Goal: Task Accomplishment & Management: Complete application form

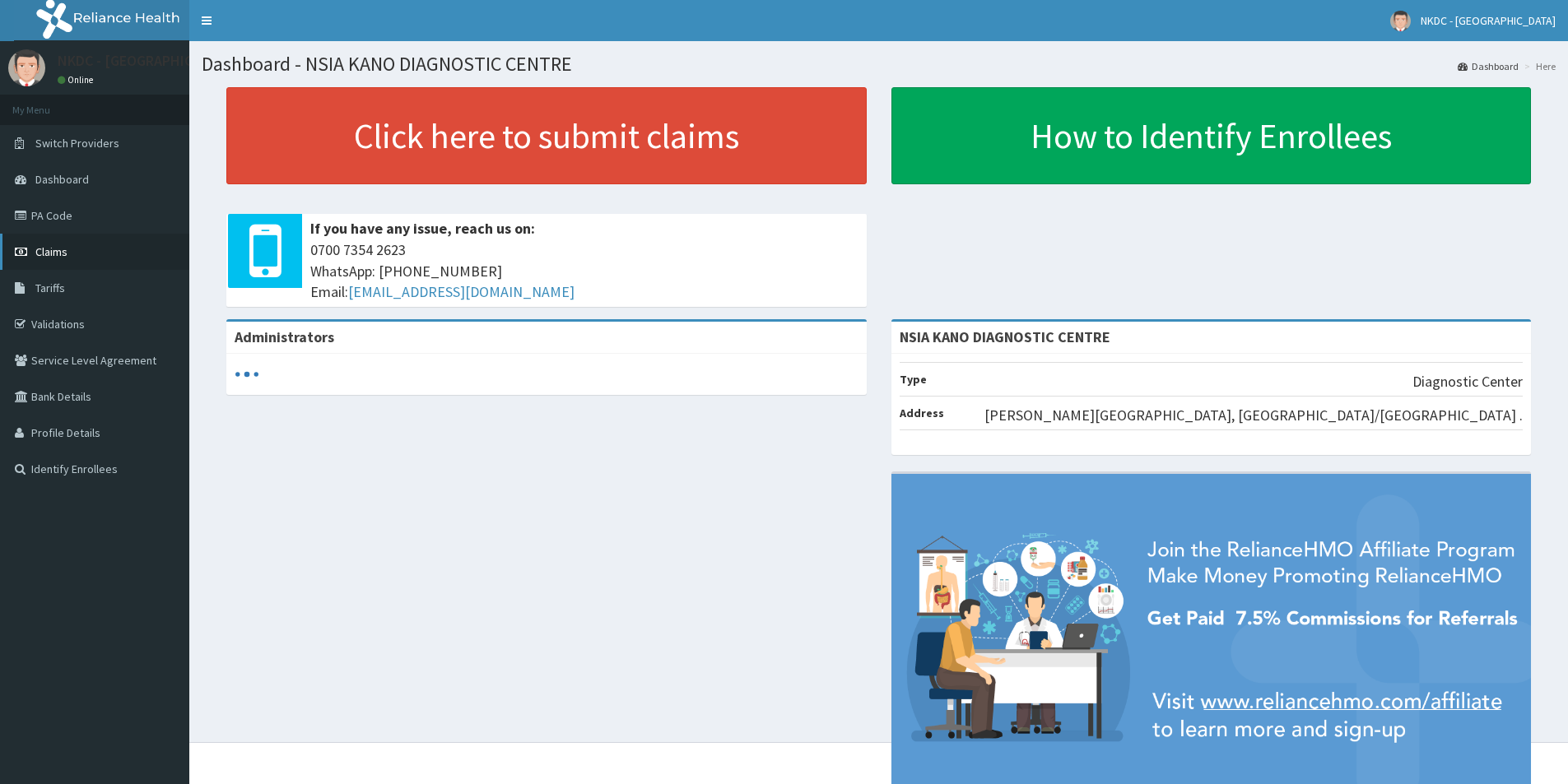
click at [84, 260] on link "Claims" at bounding box center [94, 252] width 189 height 36
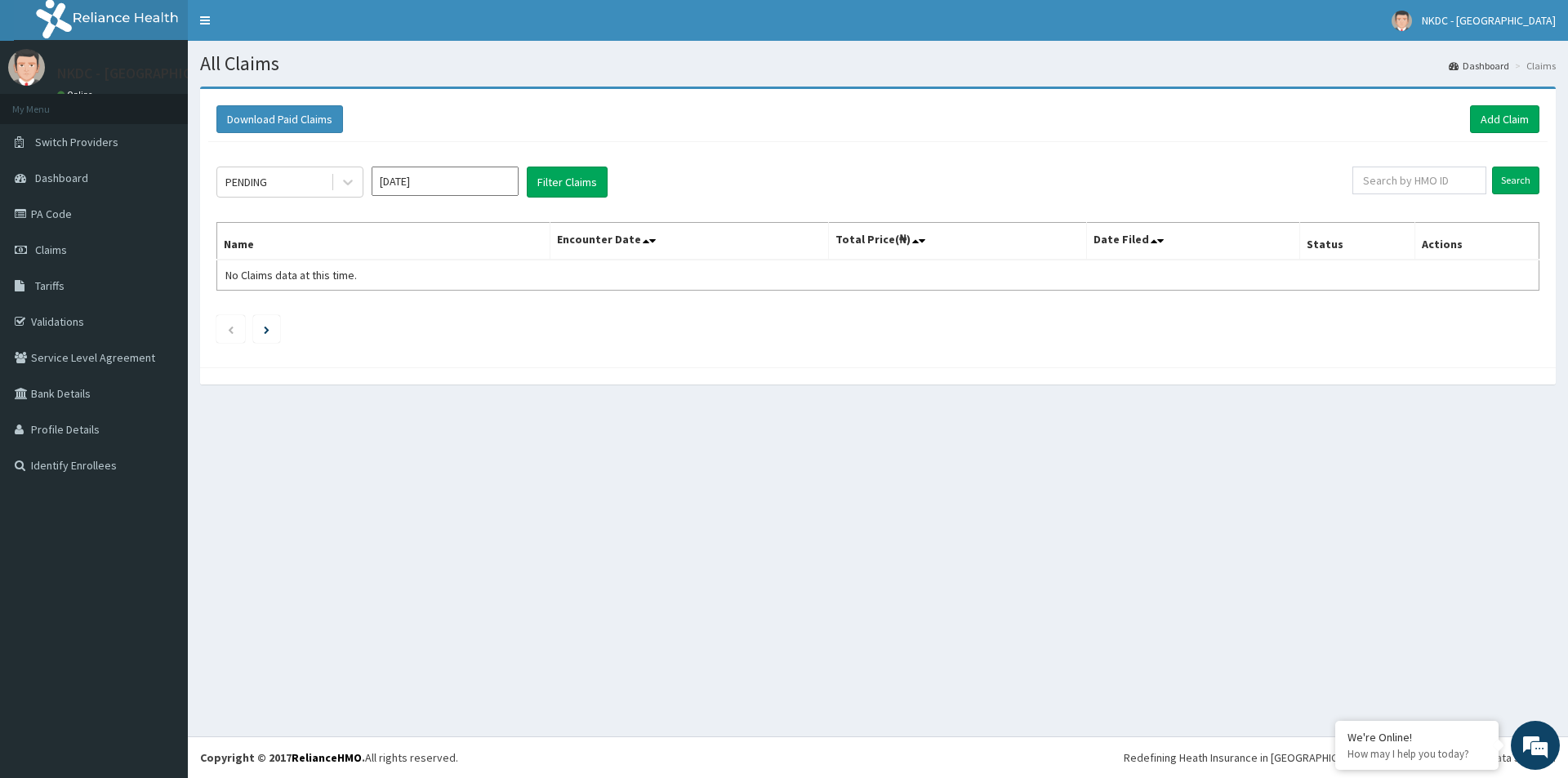
click at [74, 212] on link "PA Code" at bounding box center [94, 213] width 188 height 36
click at [1517, 122] on link "Add Claim" at bounding box center [1504, 118] width 70 height 27
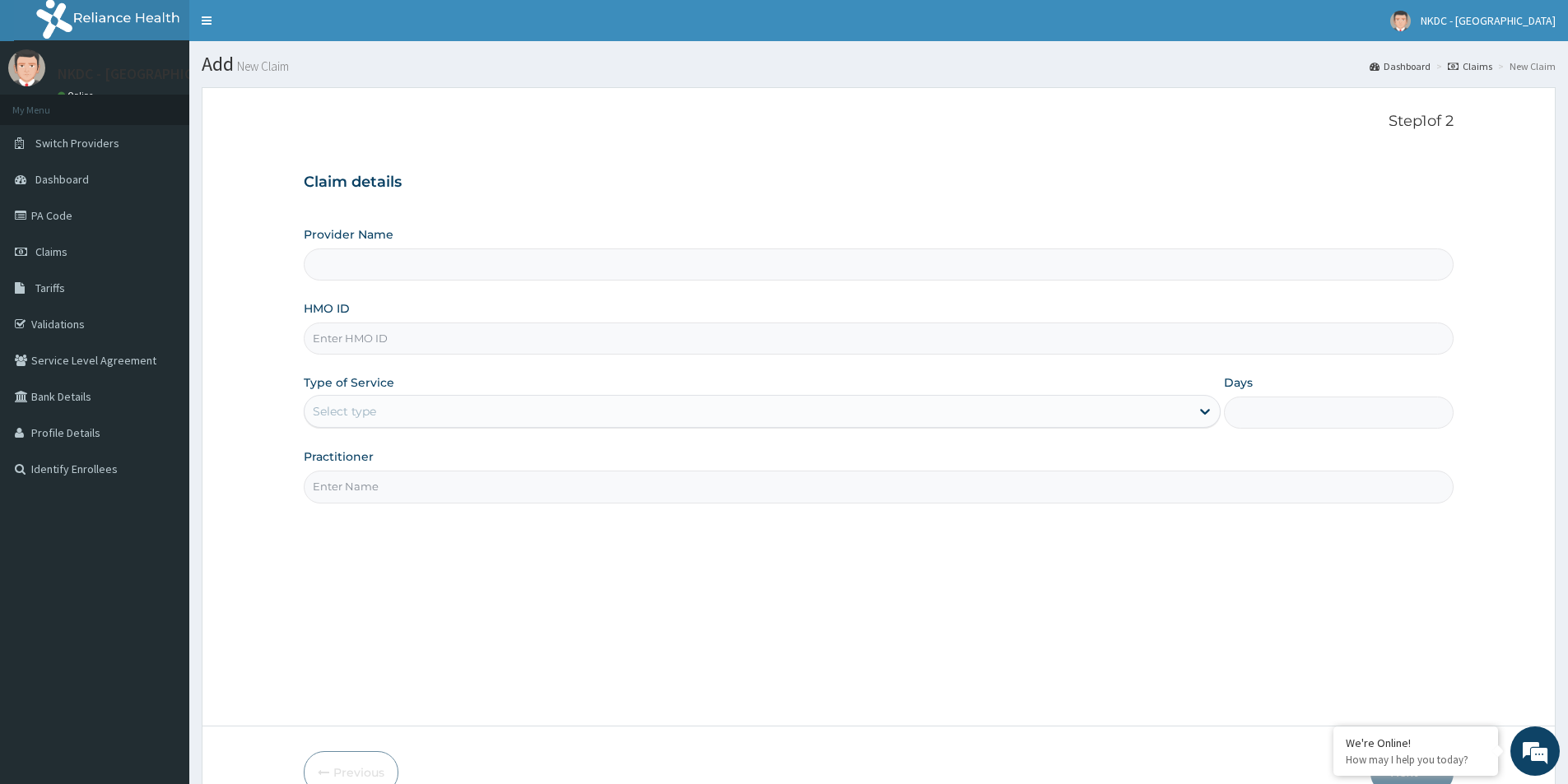
type input "NSIA KANO DIAGNOSTIC CENTRE"
click at [374, 338] on input "HMO ID" at bounding box center [879, 339] width 1150 height 32
paste input "RSJ/10075/A"
type input "RSJ/10075/A"
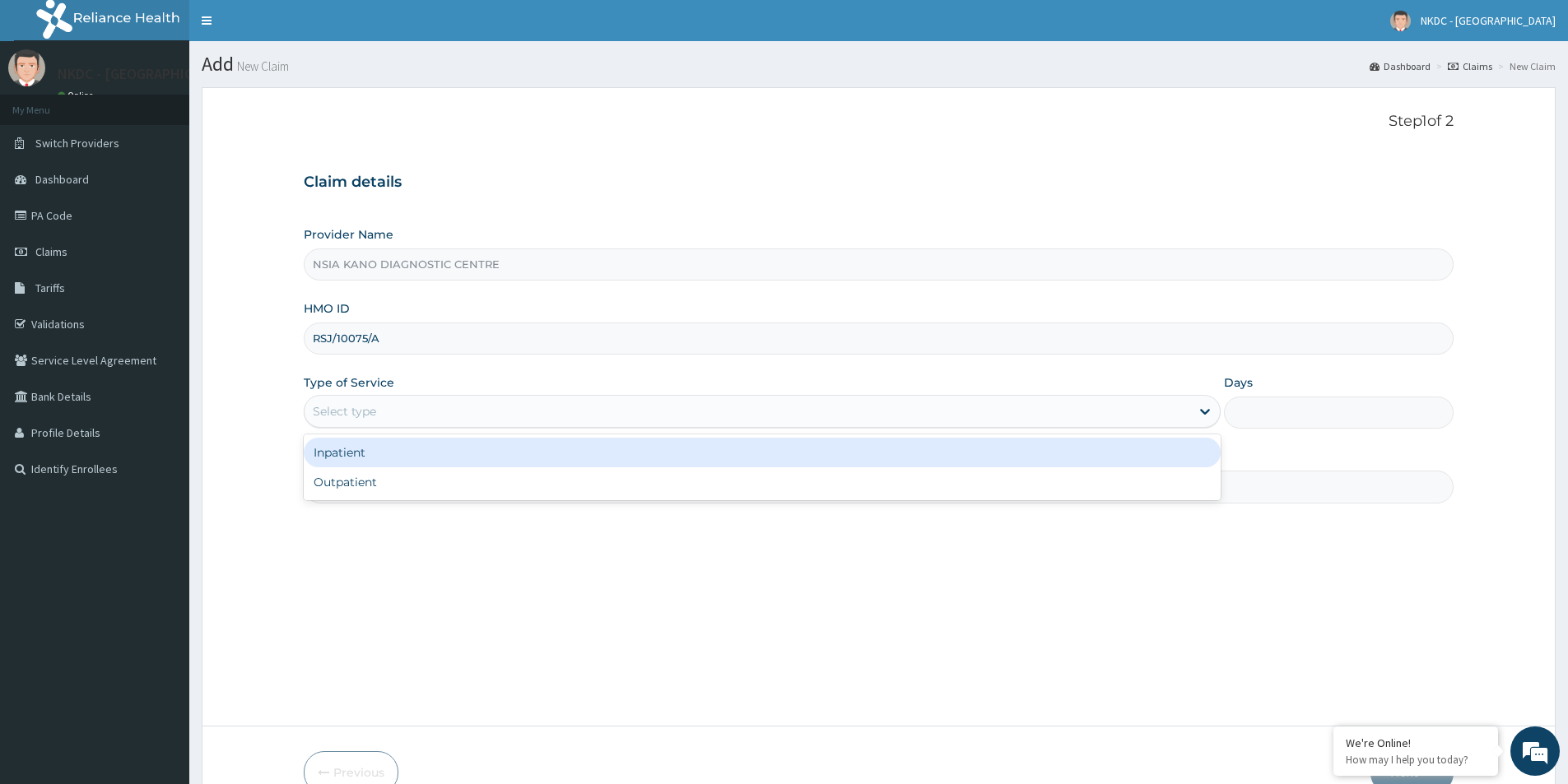
click at [524, 420] on div "Select type" at bounding box center [747, 412] width 886 height 27
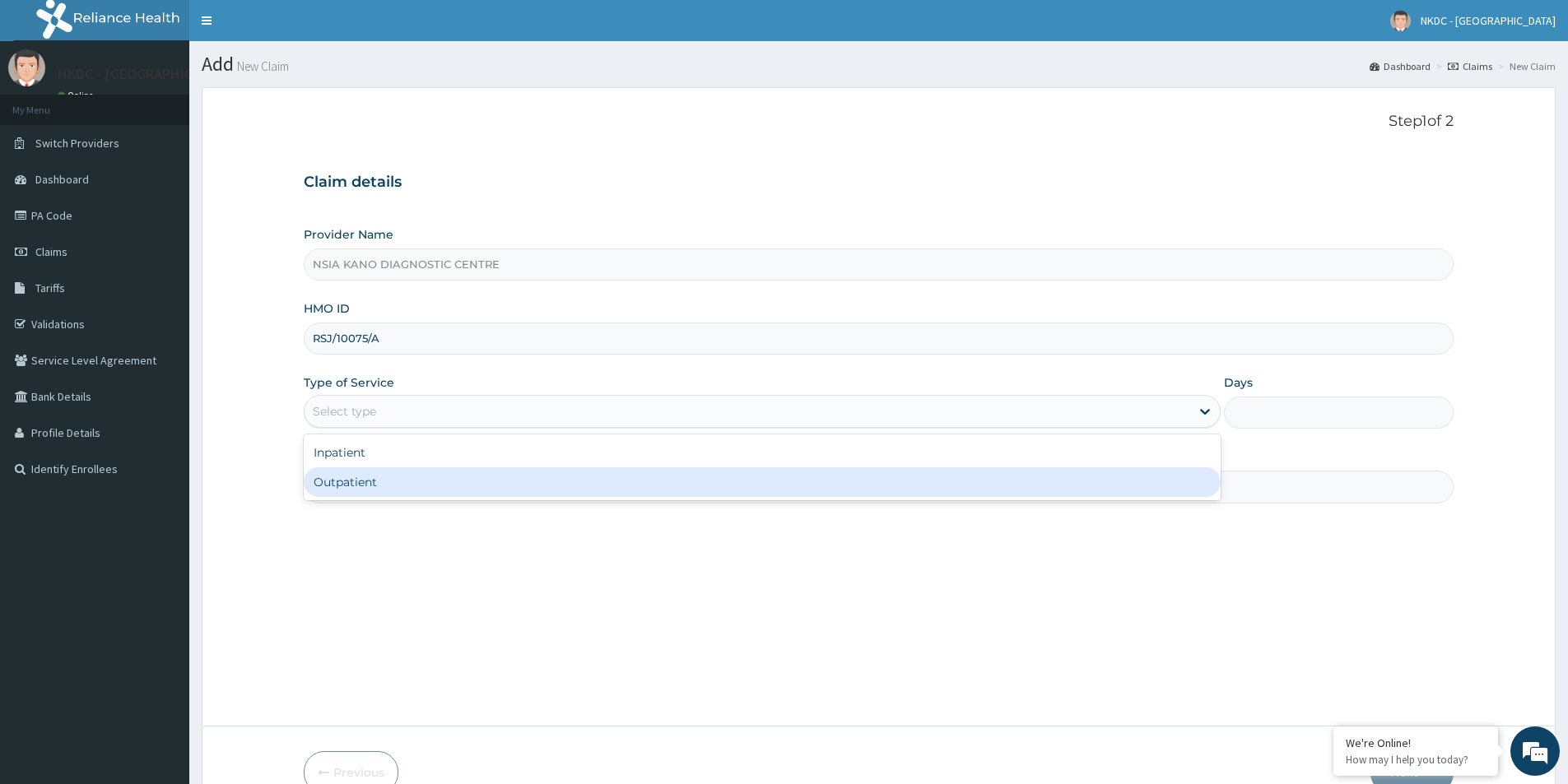
click at [422, 483] on div "Outpatient" at bounding box center [762, 482] width 917 height 29
type input "1"
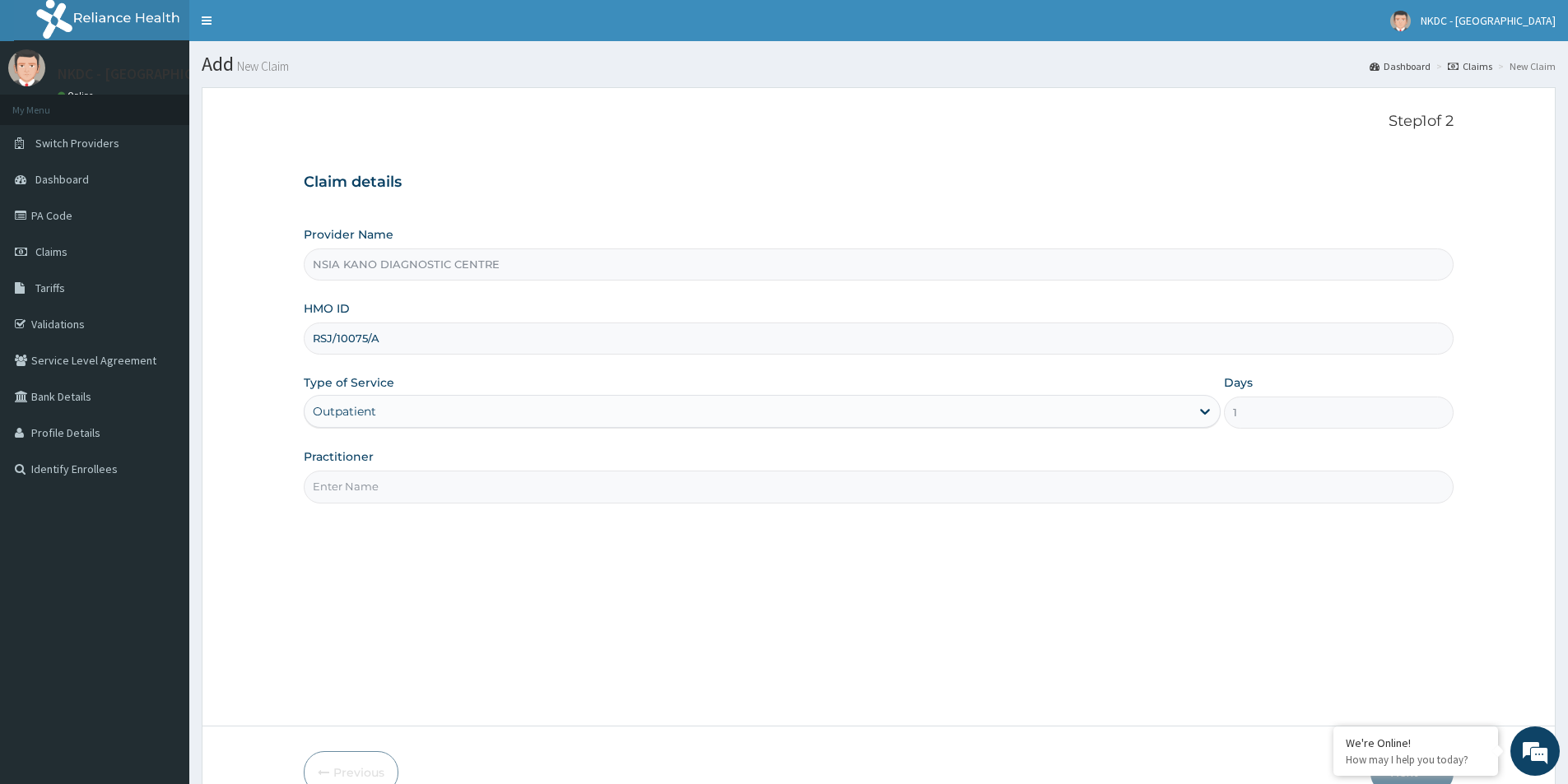
click at [445, 484] on input "Practitioner" at bounding box center [879, 486] width 1150 height 32
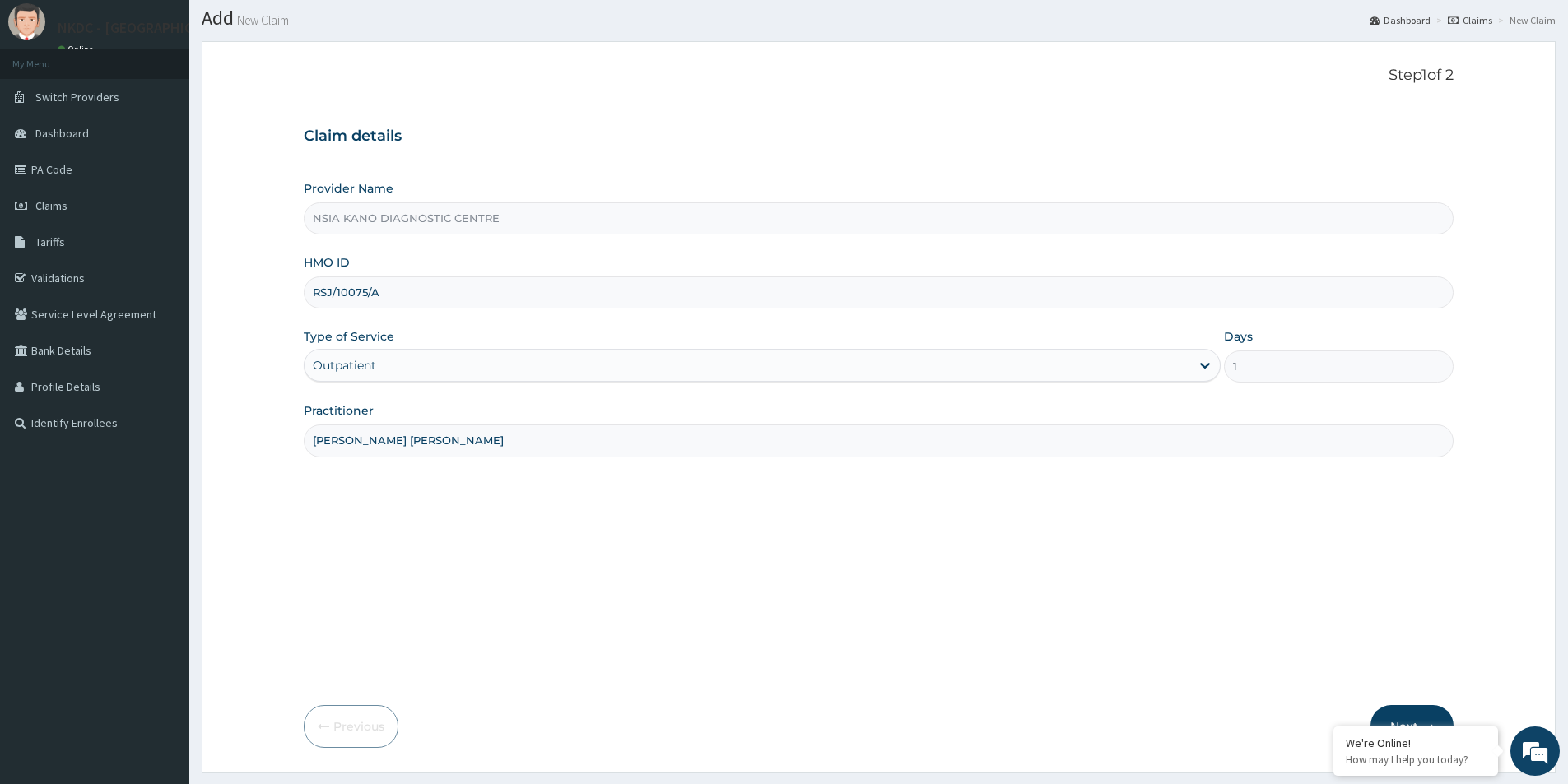
scroll to position [90, 0]
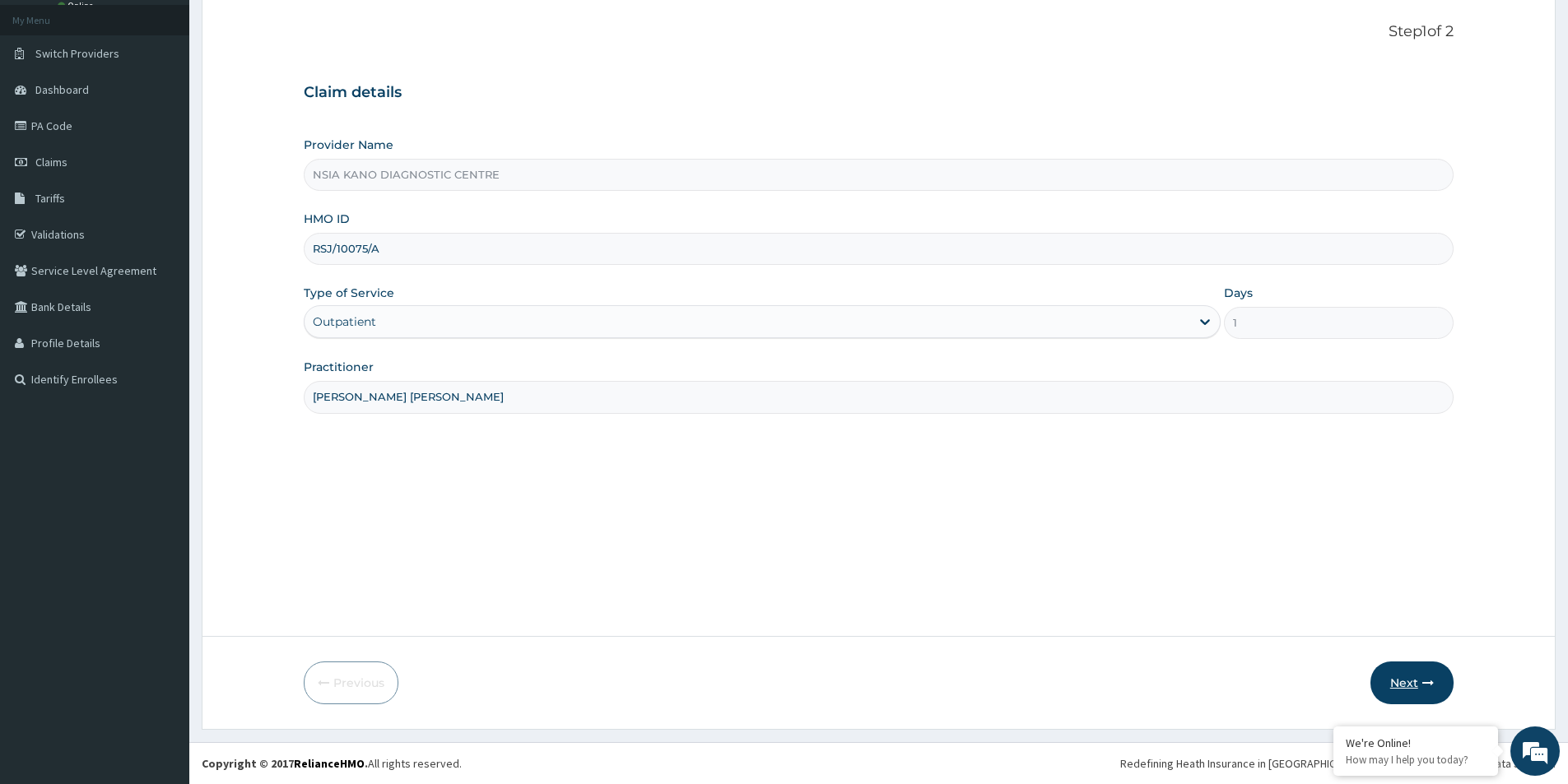
type input "SETH GANA DAVID"
click at [1394, 686] on button "Next" at bounding box center [1411, 683] width 83 height 43
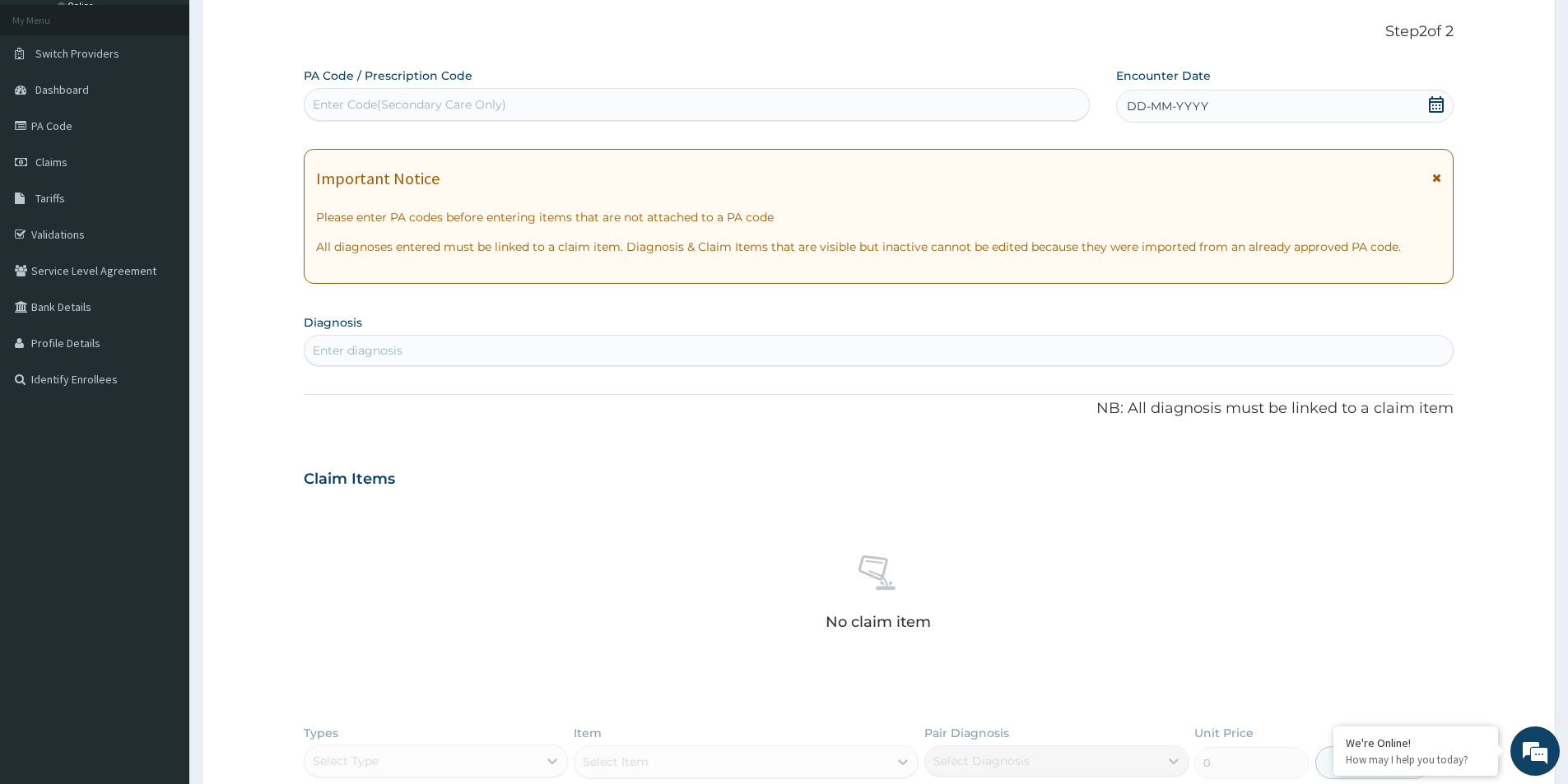
click at [483, 103] on div "Enter Code(Secondary Care Only)" at bounding box center [410, 104] width 194 height 17
click at [376, 342] on div "Enter diagnosis" at bounding box center [358, 350] width 90 height 17
click at [472, 87] on div "PA Code / Prescription Code Enter Code(Secondary Care Only)" at bounding box center [697, 94] width 786 height 53
drag, startPoint x: 405, startPoint y: 95, endPoint x: 919, endPoint y: 111, distance: 514.2
click at [919, 111] on div "Enter Code(Secondary Care Only)" at bounding box center [696, 105] width 784 height 27
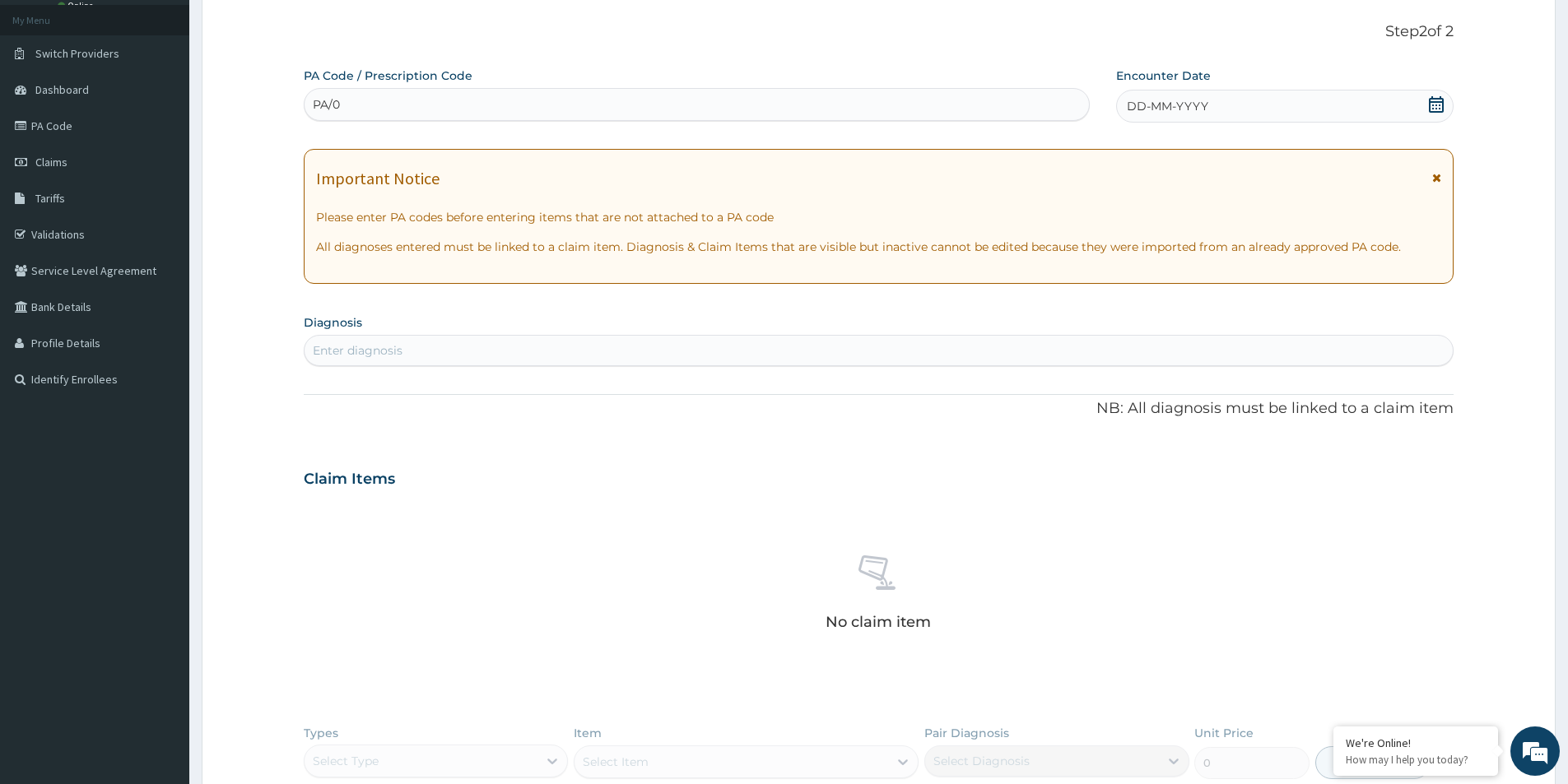
type input "PA/0"
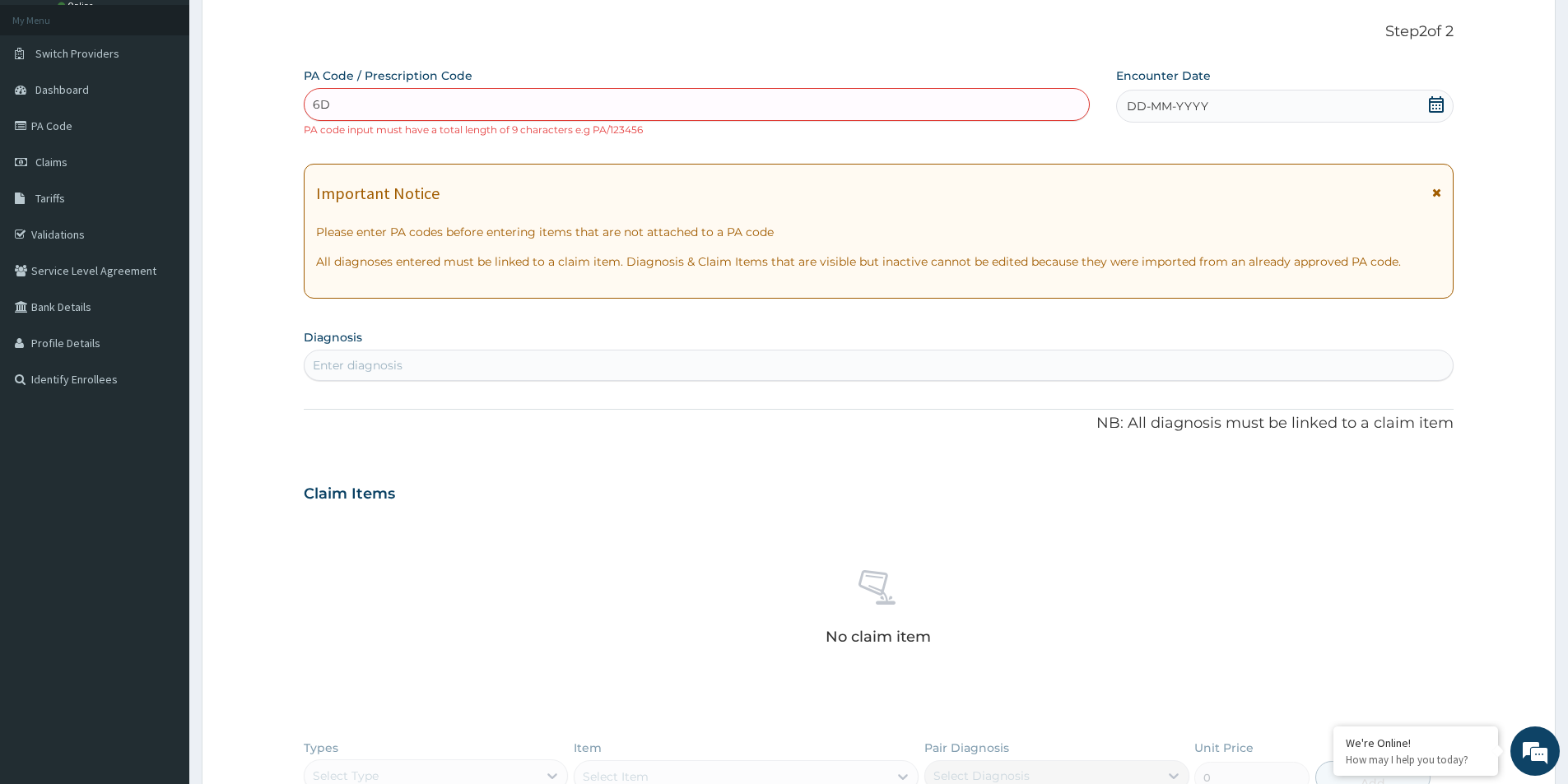
type input "6"
type input "PA/06D"
type input "PA/06D383"
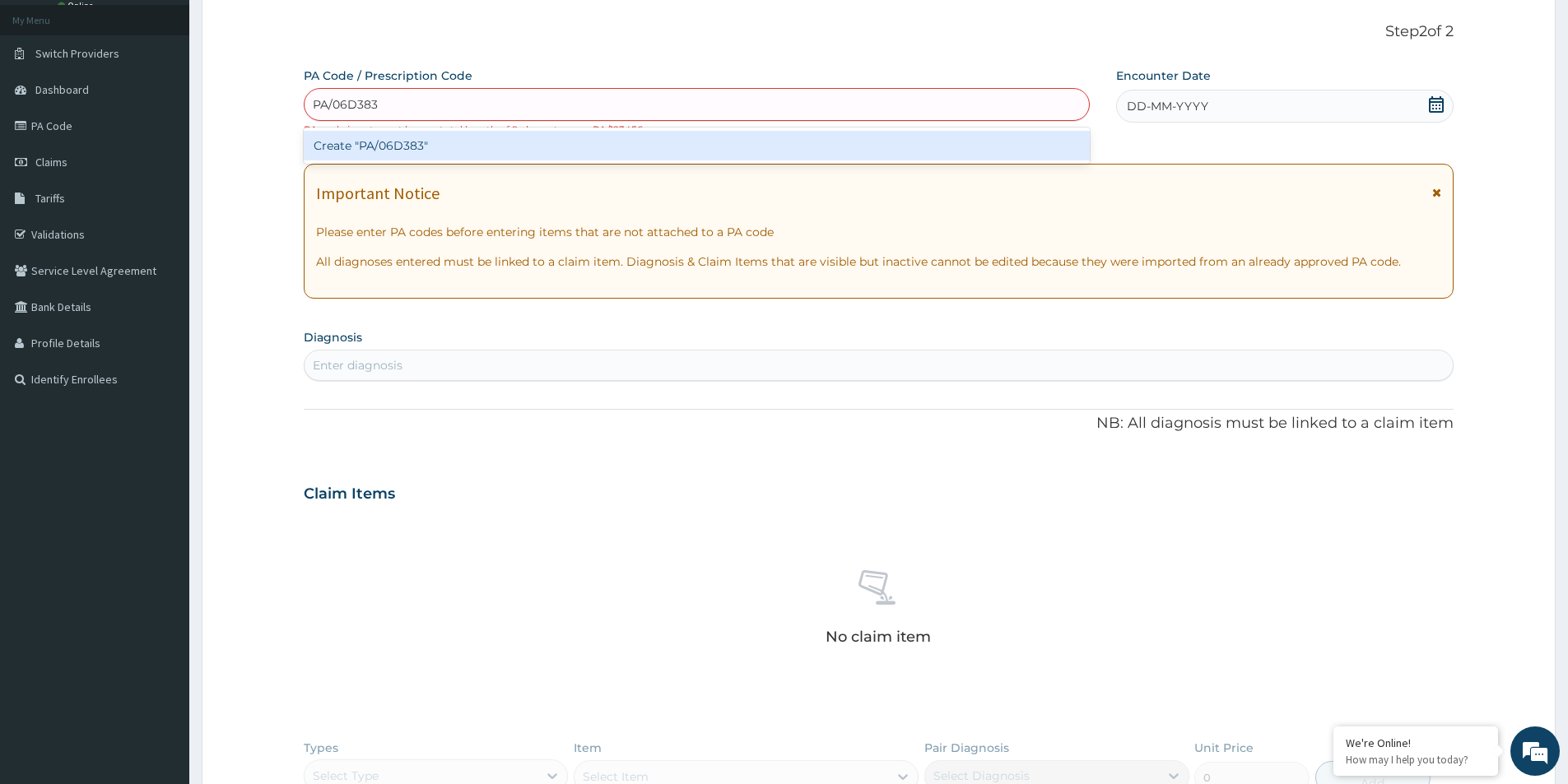
click at [493, 145] on div "Create "PA/06D383"" at bounding box center [697, 145] width 786 height 29
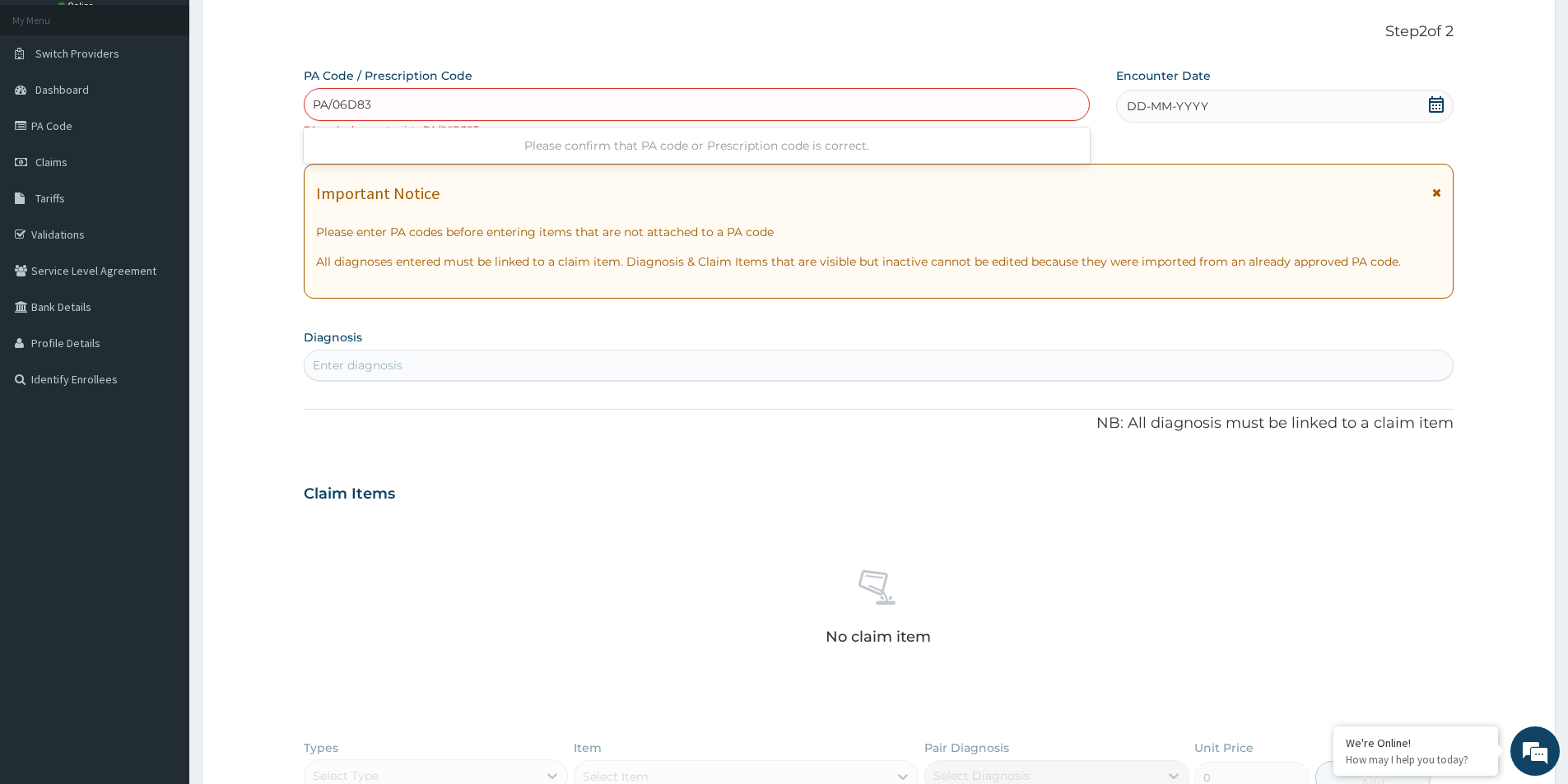
type input "PA/06D838"
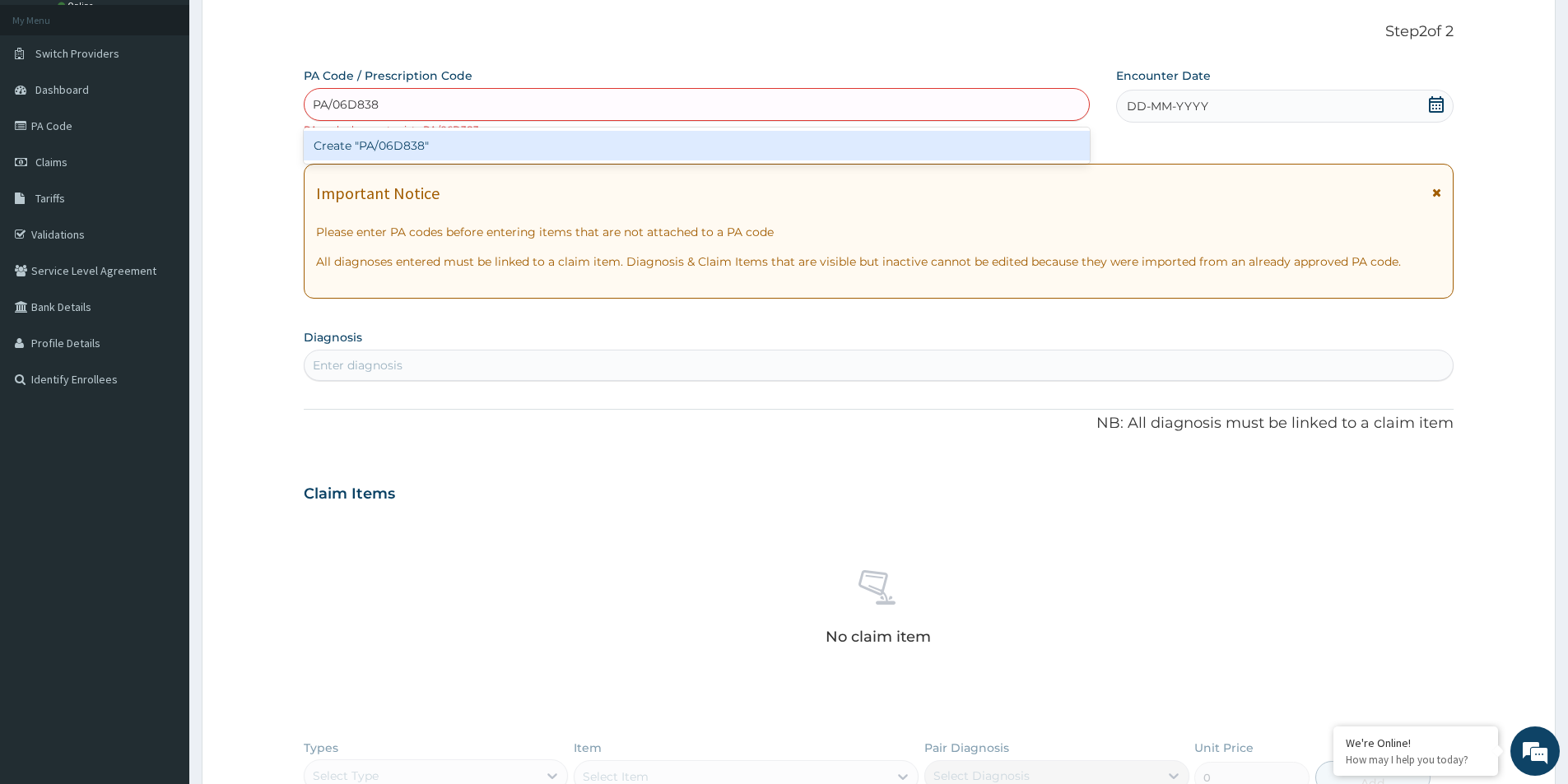
click at [553, 155] on div "Create "PA/06D838"" at bounding box center [697, 145] width 786 height 29
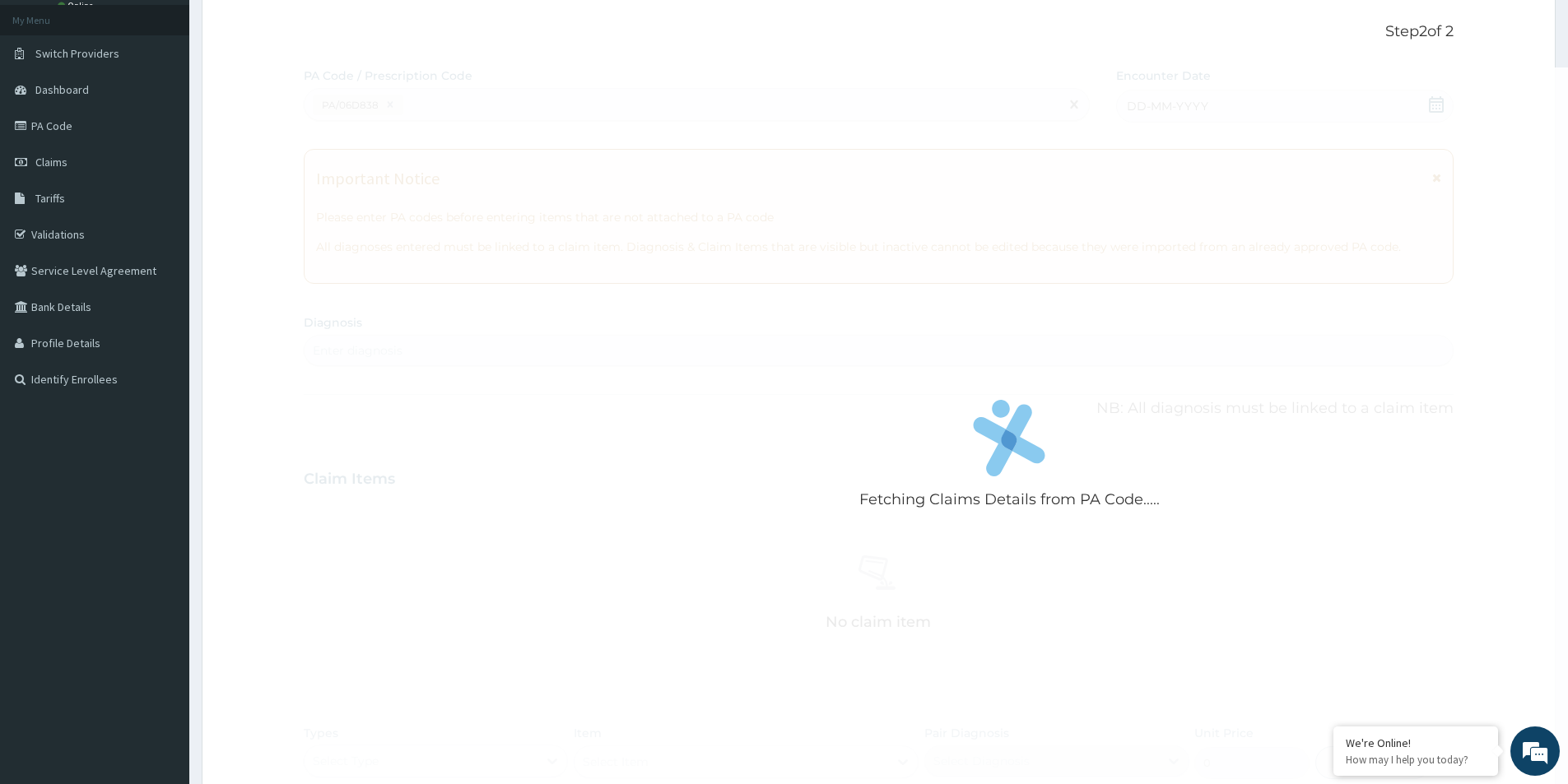
scroll to position [731, 0]
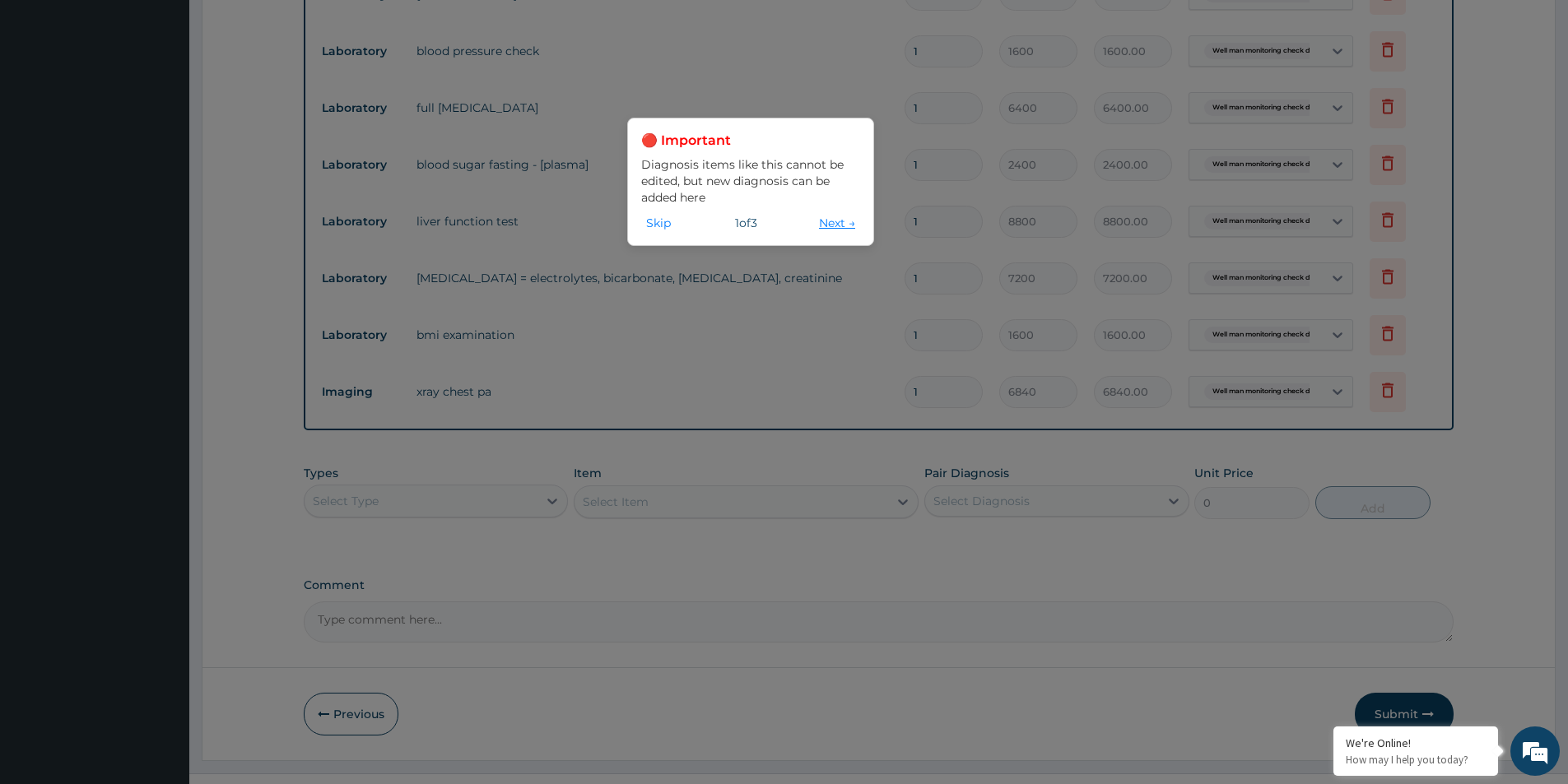
click at [830, 225] on button "Next →" at bounding box center [837, 223] width 46 height 18
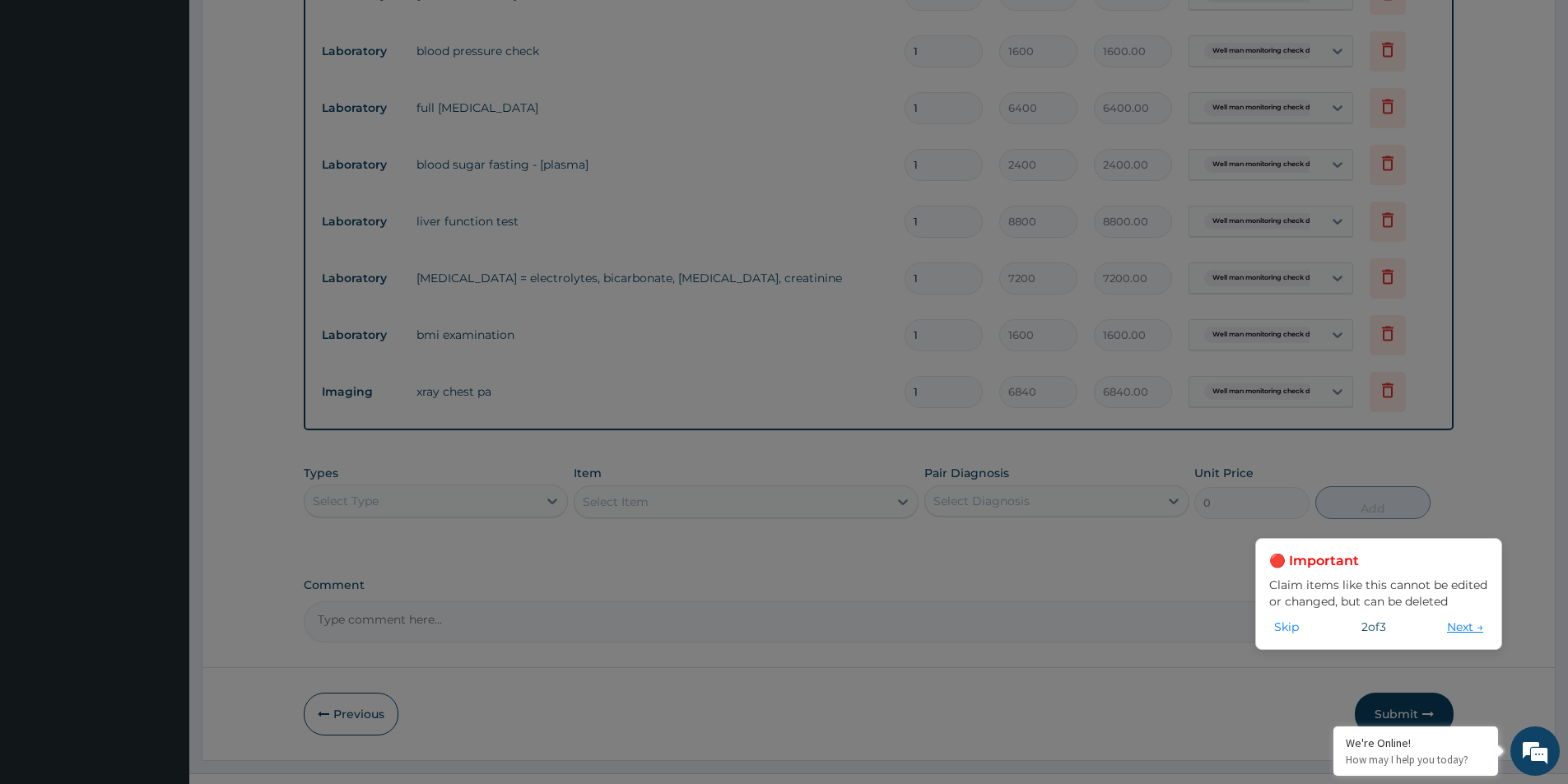
click at [1470, 626] on button "Next →" at bounding box center [1466, 627] width 46 height 18
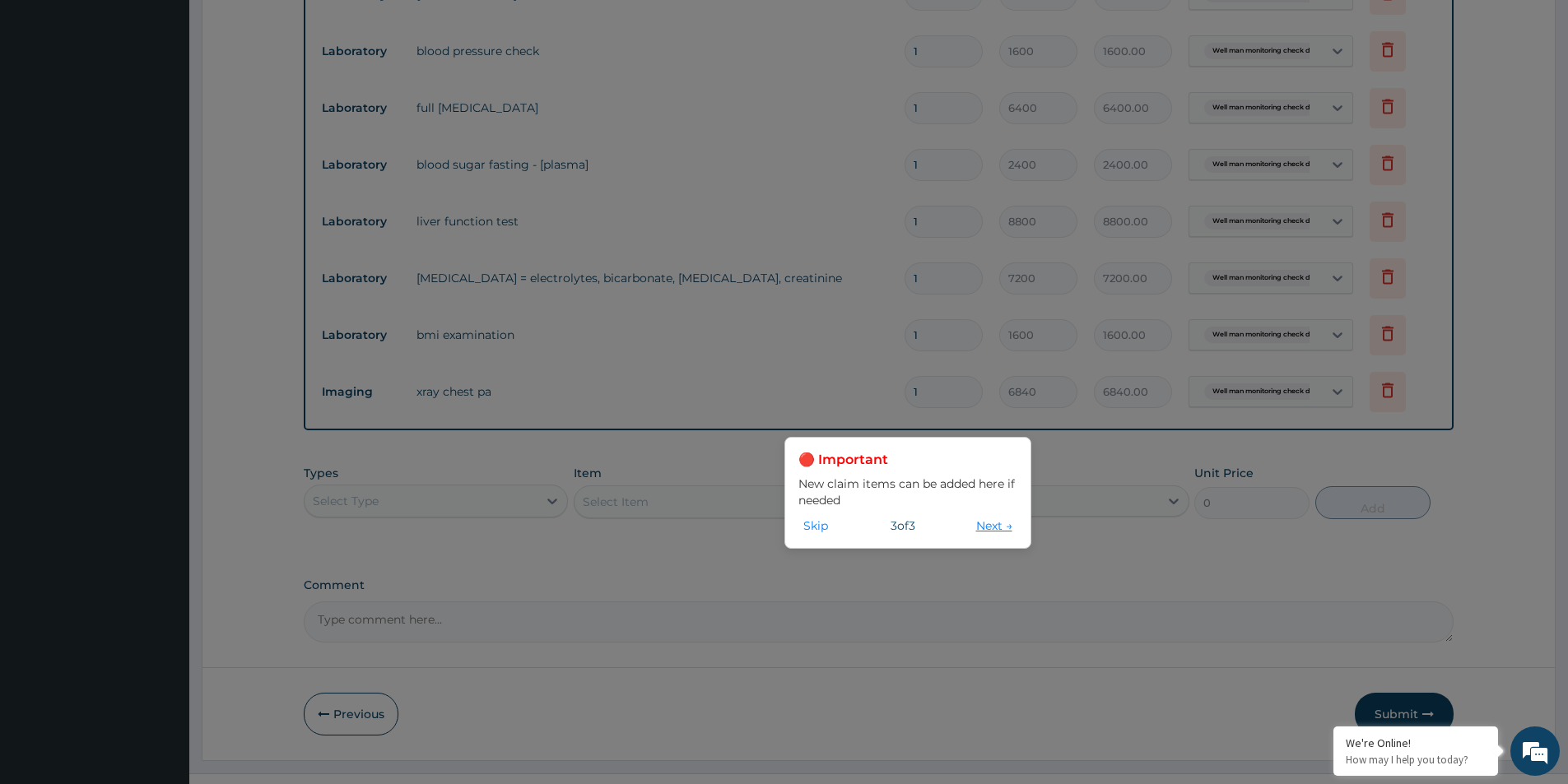
click at [1001, 526] on button "Next →" at bounding box center [994, 525] width 46 height 18
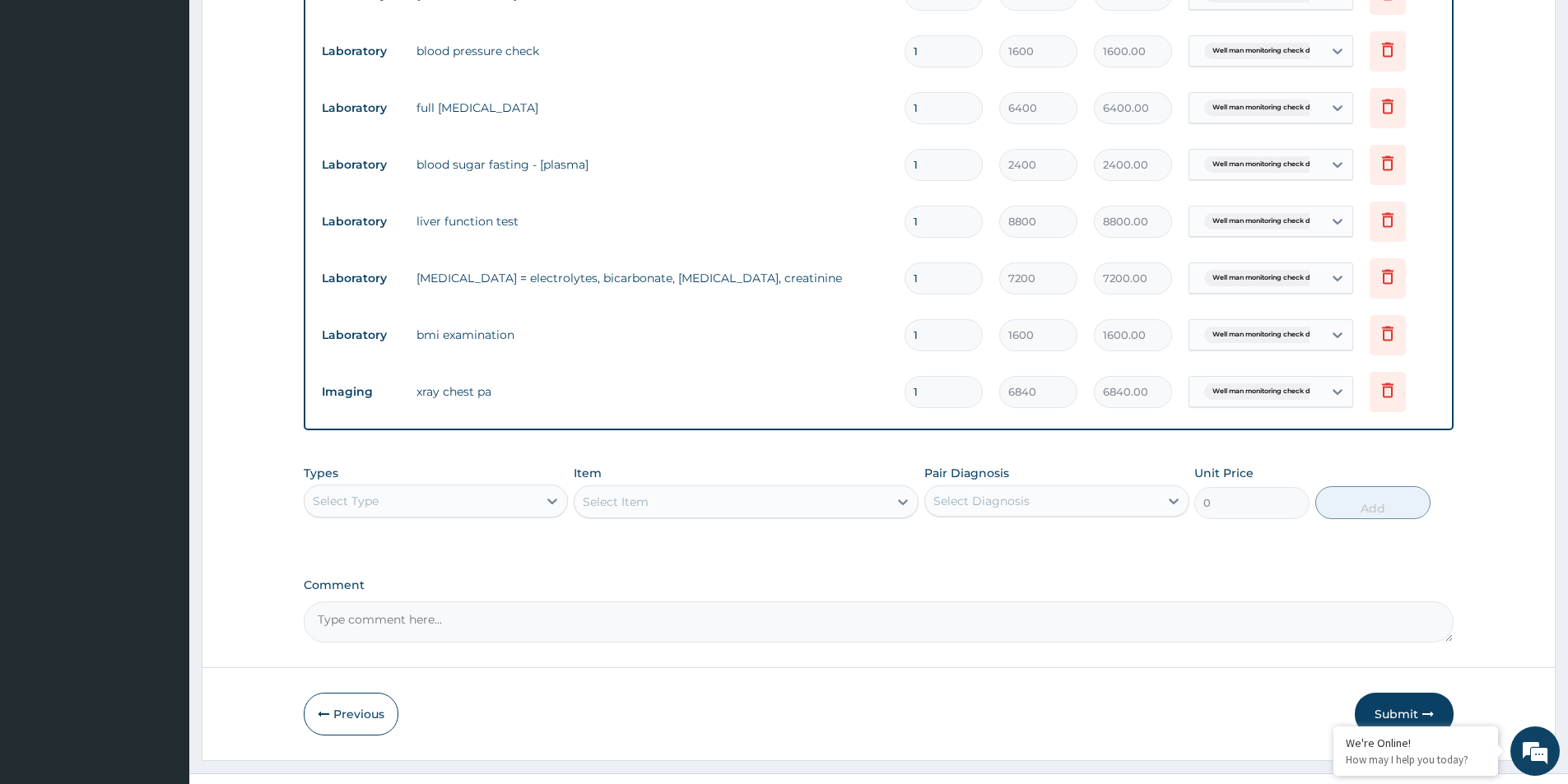
click at [1564, 439] on section "Step 2 of 2 PA Code / Prescription Code PA/06D838 Encounter Date 12-08-2025 Imp…" at bounding box center [879, 58] width 1379 height 1428
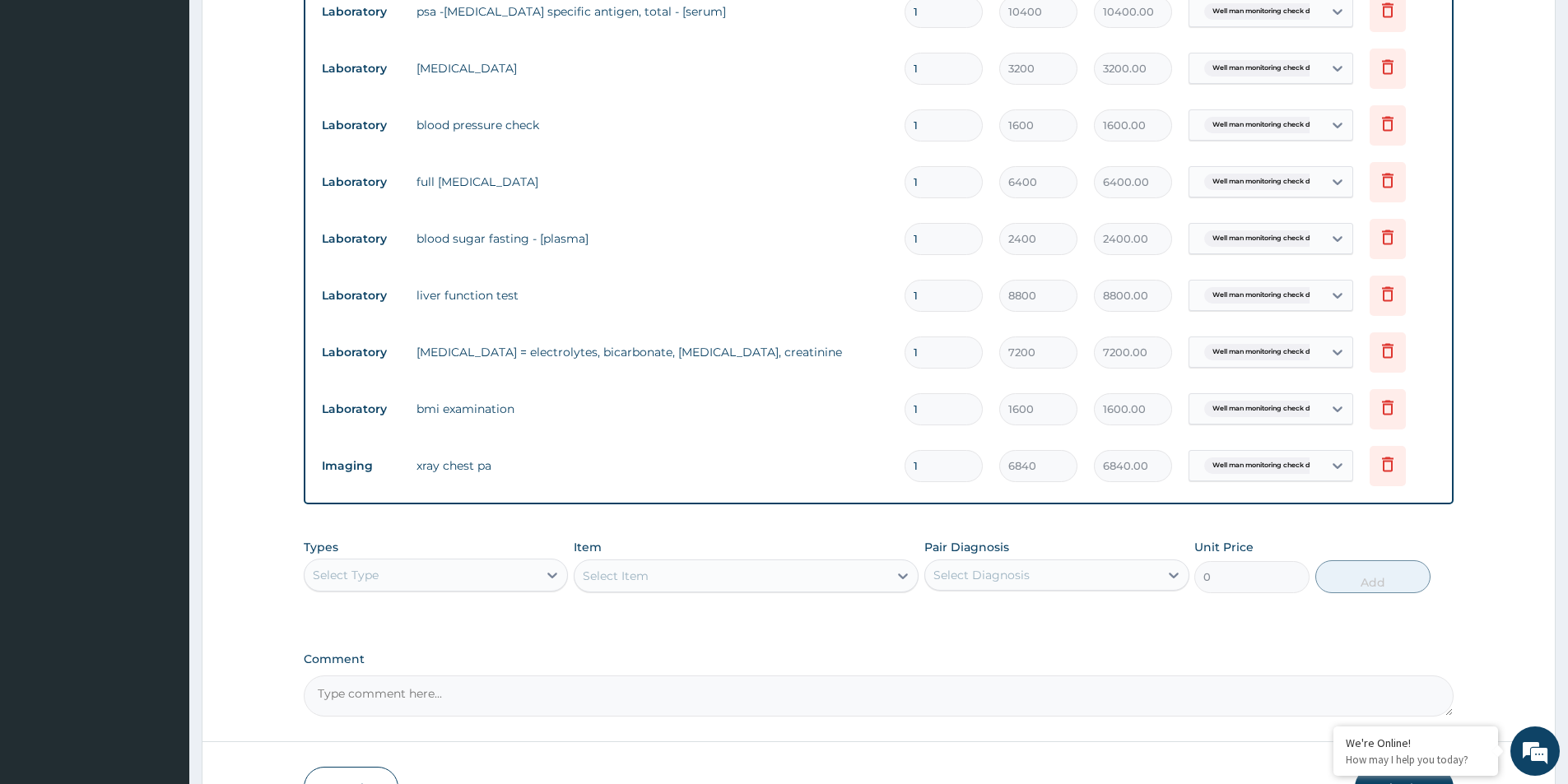
scroll to position [676, 0]
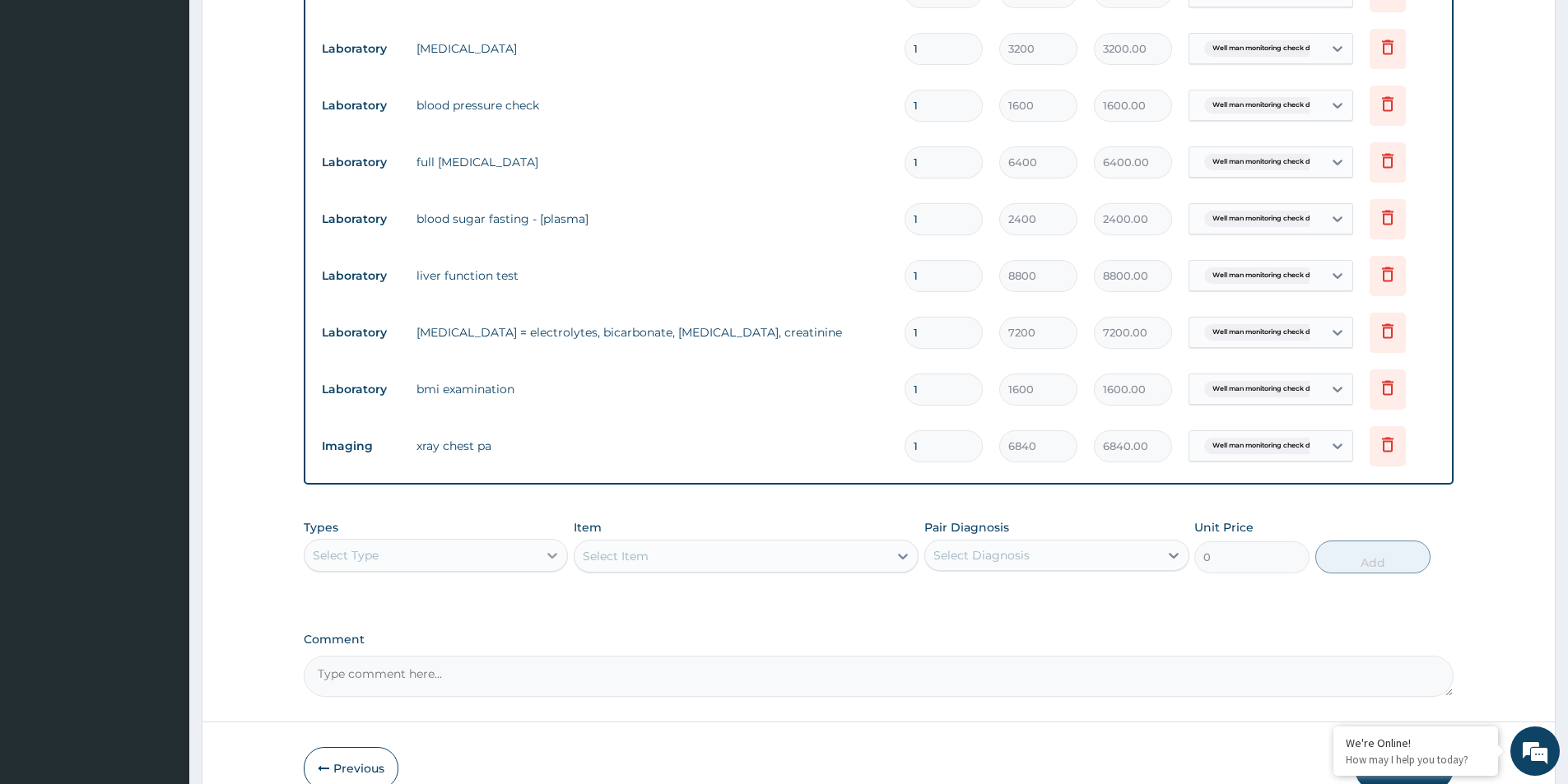
click at [546, 557] on icon at bounding box center [552, 556] width 17 height 17
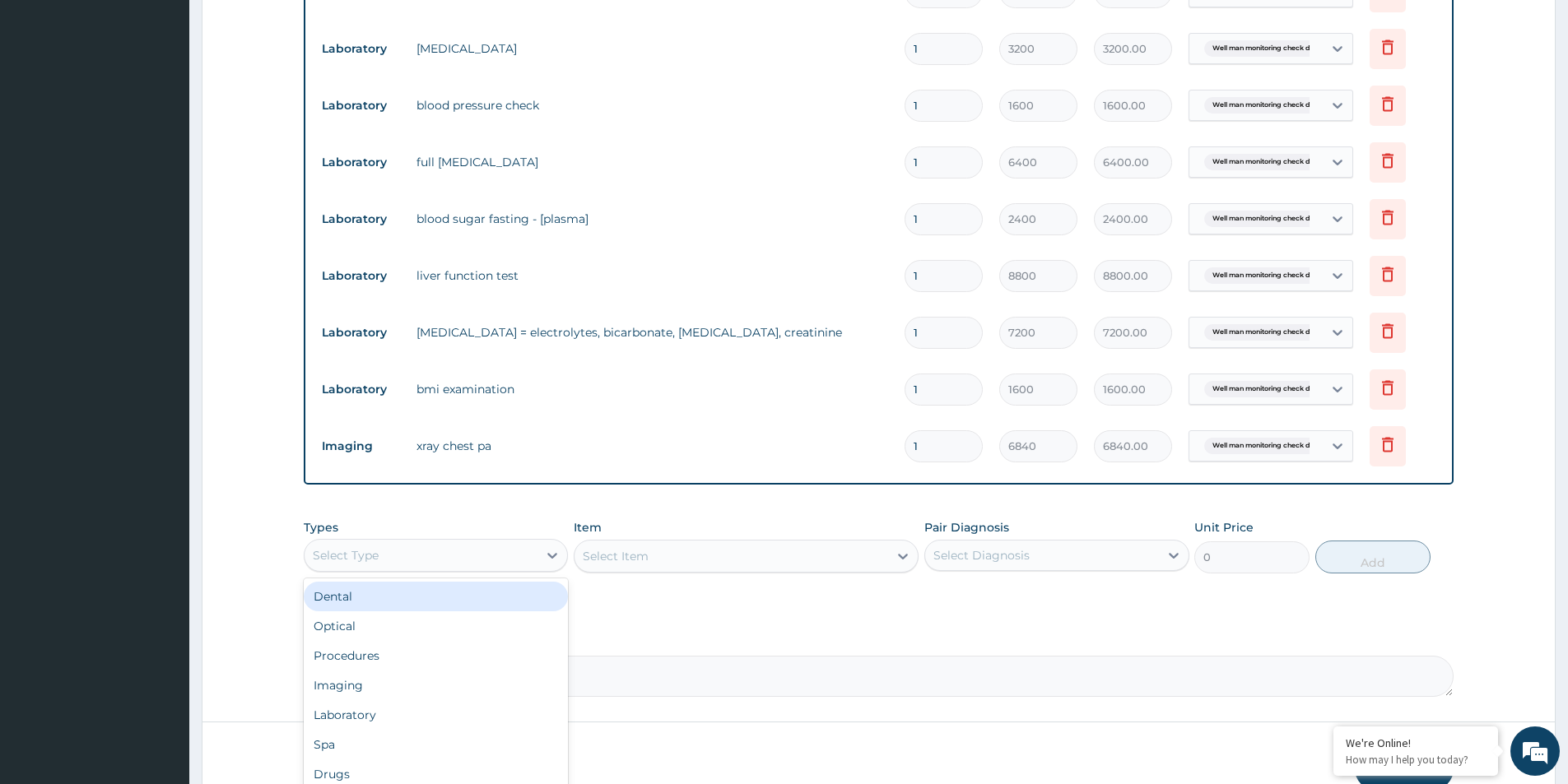
scroll to position [762, 0]
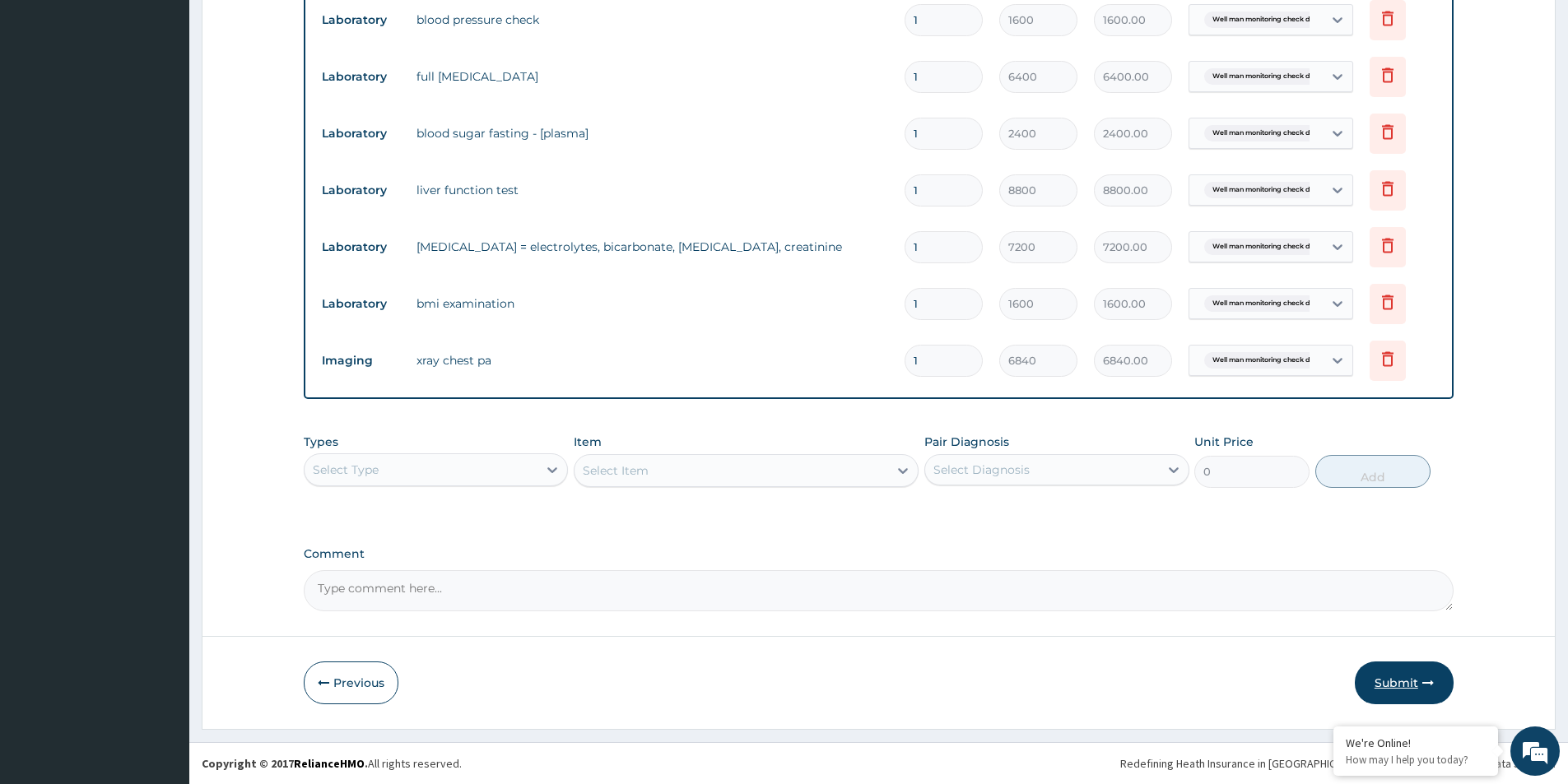
click at [1425, 679] on icon "button" at bounding box center [1428, 683] width 12 height 12
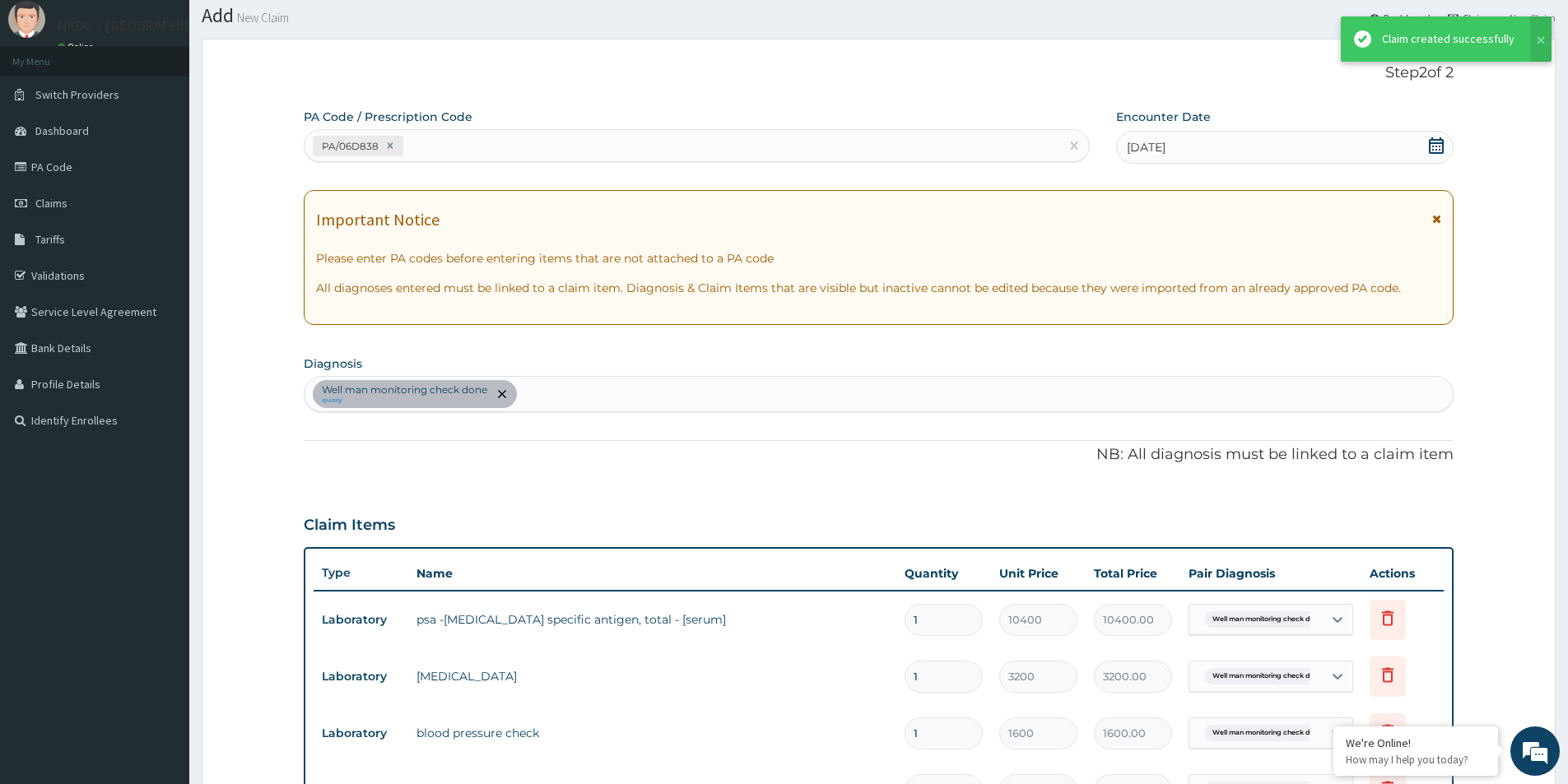
scroll to position [0, 0]
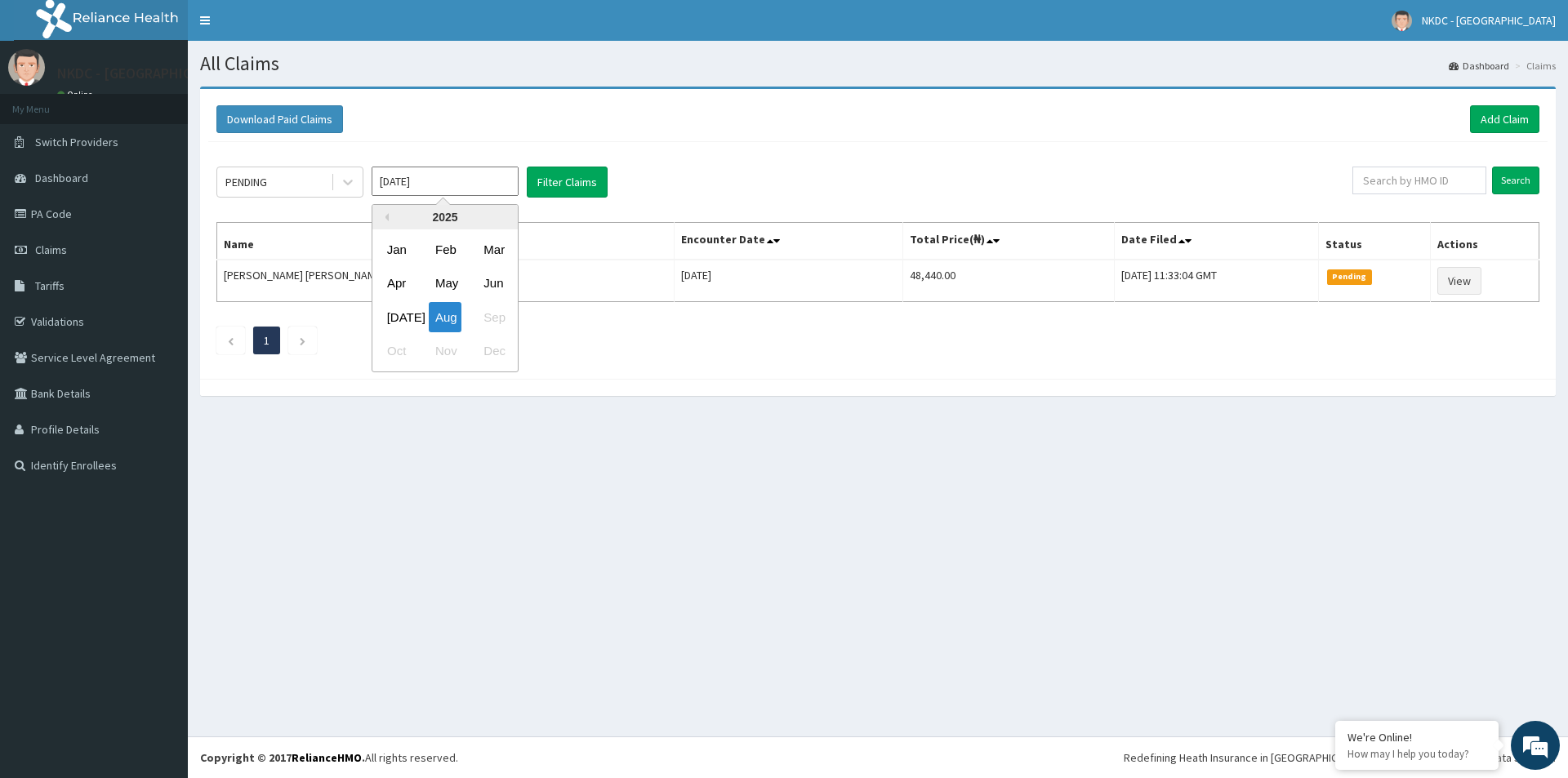
click at [463, 184] on input "Aug 2025" at bounding box center [445, 181] width 147 height 29
click at [385, 317] on div "Jul" at bounding box center [396, 317] width 33 height 30
click at [1522, 183] on input "Search" at bounding box center [1516, 180] width 48 height 27
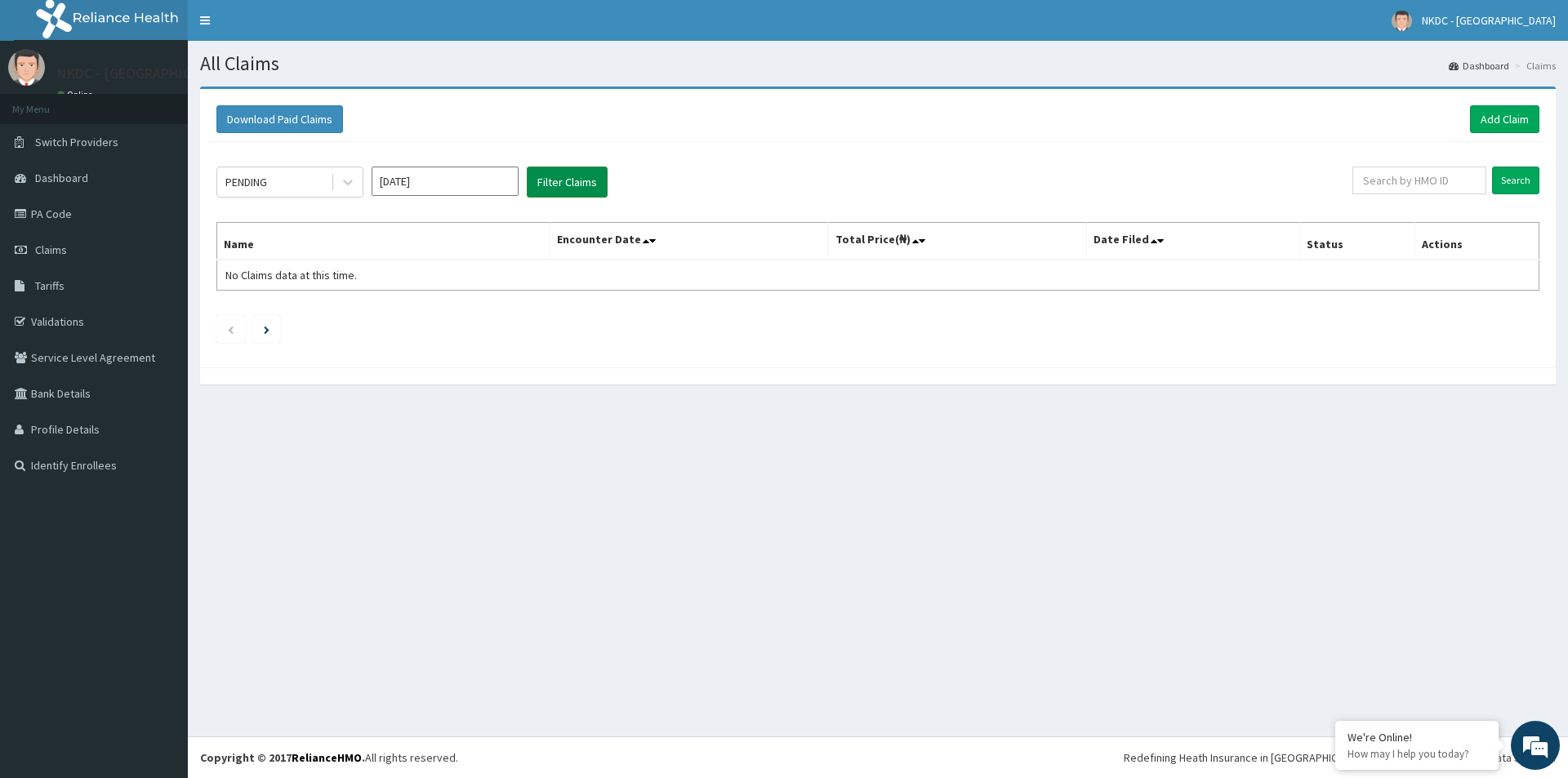
click at [551, 177] on button "Filter Claims" at bounding box center [567, 182] width 81 height 31
click at [484, 182] on input "Jul 2025" at bounding box center [445, 181] width 147 height 29
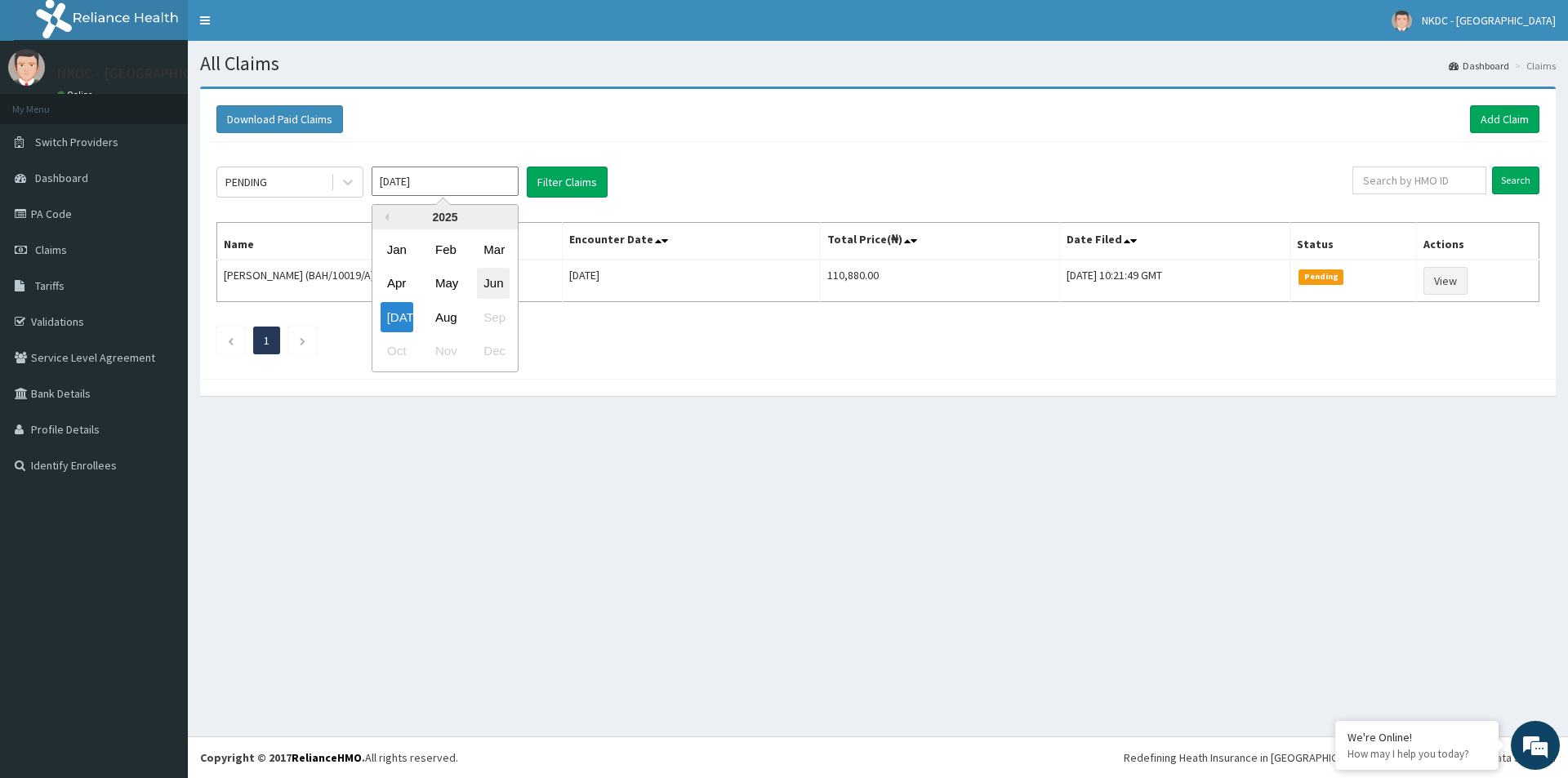
click at [489, 281] on div "Jun" at bounding box center [493, 284] width 33 height 30
click at [571, 181] on button "Filter Claims" at bounding box center [567, 182] width 81 height 31
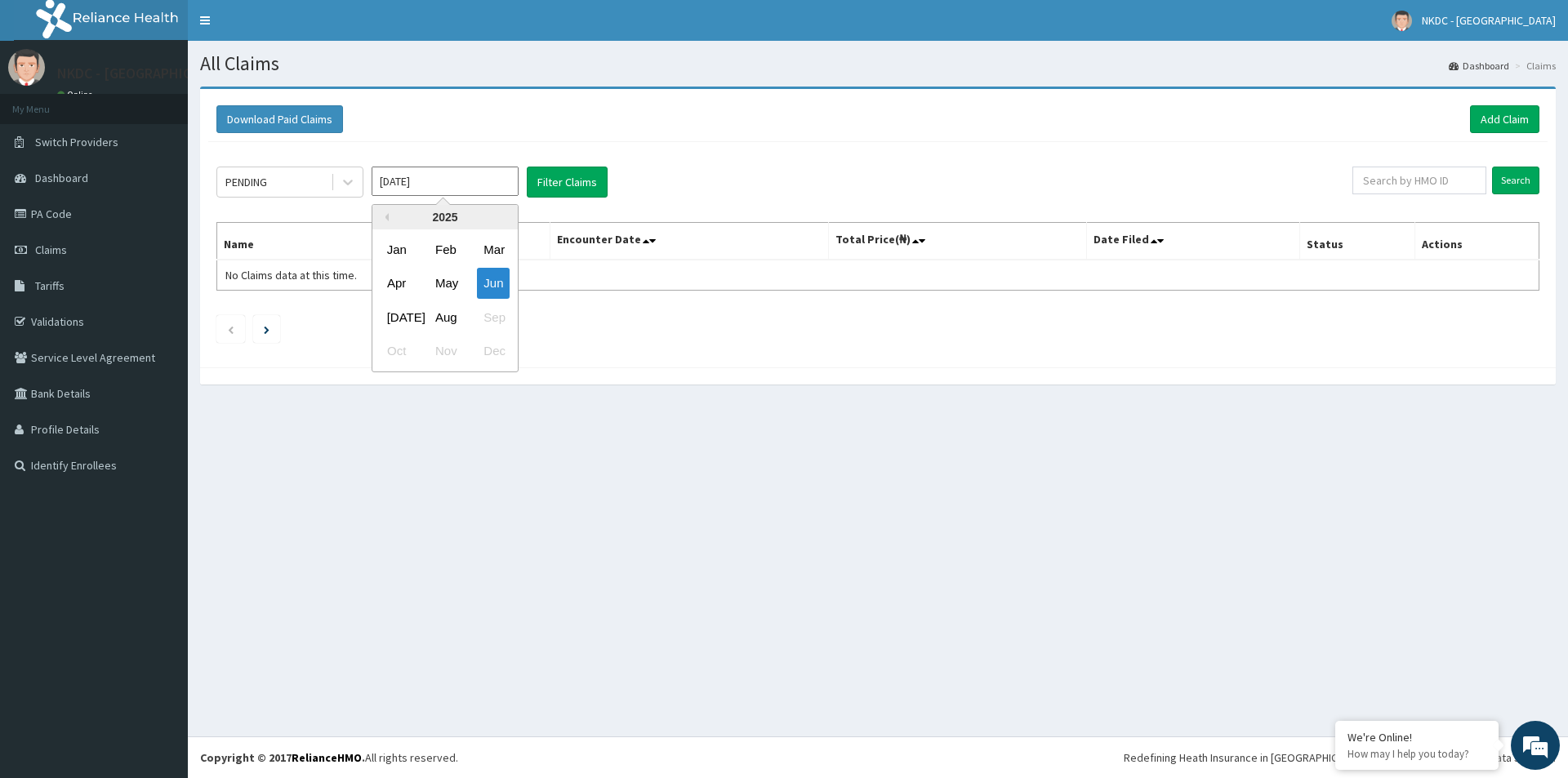
click at [477, 178] on input "Jun 2025" at bounding box center [445, 181] width 147 height 29
click at [449, 280] on div "May" at bounding box center [445, 284] width 33 height 30
type input "May 2025"
click at [565, 181] on button "Filter Claims" at bounding box center [567, 182] width 81 height 31
